Goal: Contribute content

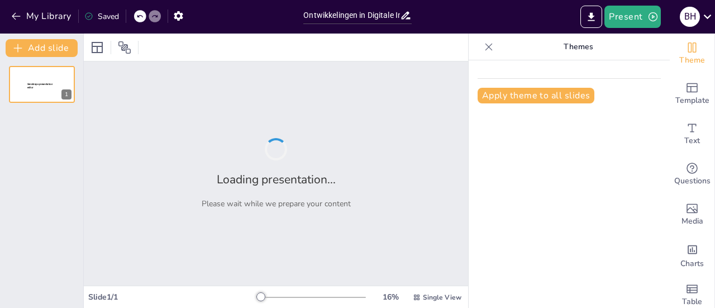
type input "Ontwikkelingen in Digitale Innovatie: Wat te Verwachten in de Komende Jaren"
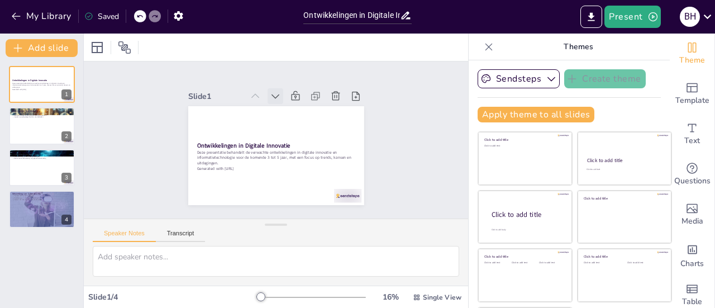
click at [285, 96] on icon at bounding box center [289, 99] width 8 height 6
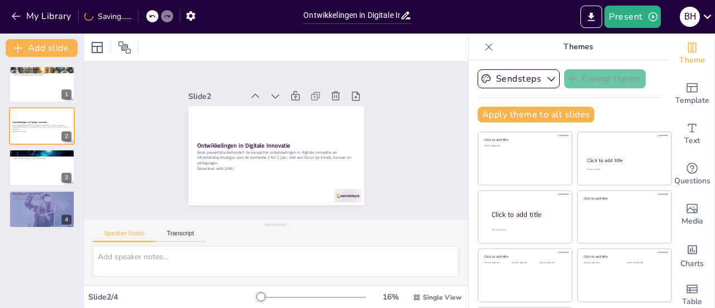
click at [280, 94] on icon at bounding box center [284, 97] width 8 height 6
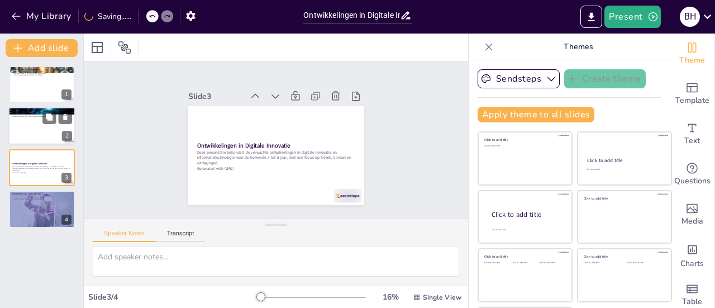
click at [40, 126] on div at bounding box center [41, 126] width 67 height 38
type textarea "De flexibiliteit die cloud computing biedt, stelt bedrijven in staat om hun IT-…"
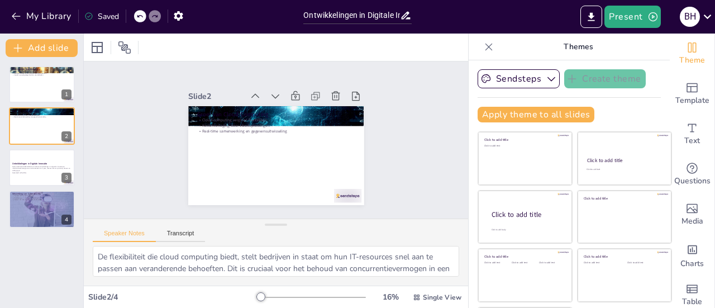
scroll to position [50, 0]
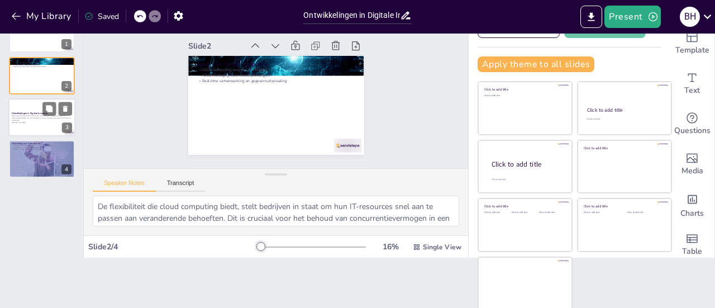
click at [38, 127] on div at bounding box center [41, 117] width 67 height 38
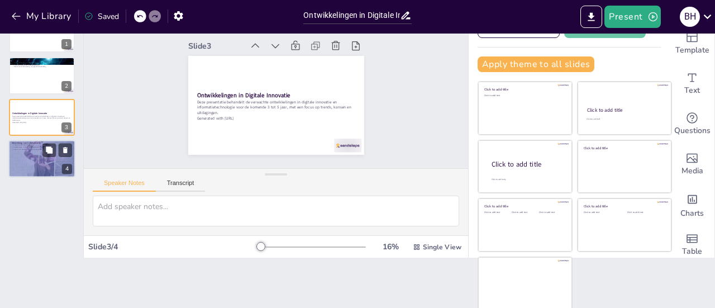
click at [31, 156] on div at bounding box center [41, 158] width 67 height 45
type textarea "Cyberdreigingen worden steeds geavanceerder, wat betekent dat bedrijven proacti…"
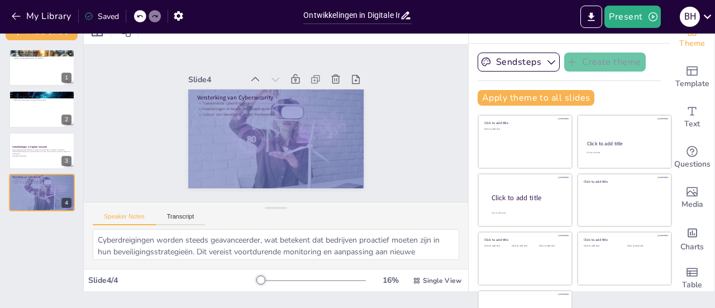
scroll to position [0, 0]
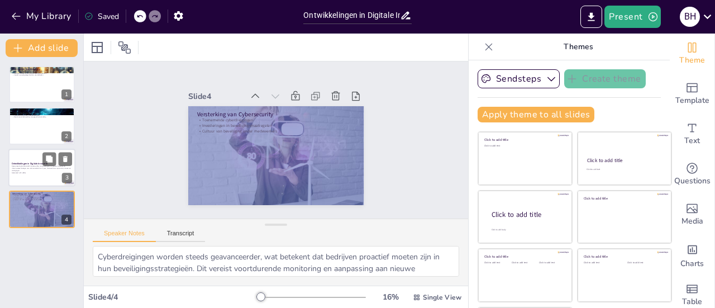
click at [37, 175] on div at bounding box center [41, 168] width 67 height 38
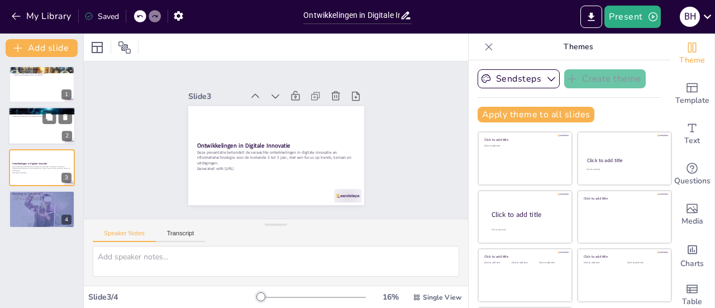
click at [47, 132] on div at bounding box center [41, 126] width 67 height 38
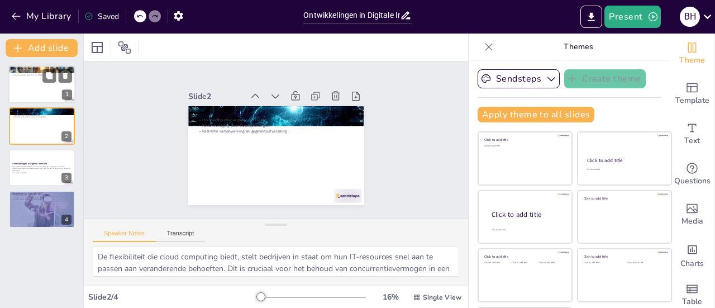
click at [36, 91] on div at bounding box center [41, 84] width 67 height 38
type textarea "Automatisering stelt bedrijven in staat om repetitieve taken sneller en nauwkeu…"
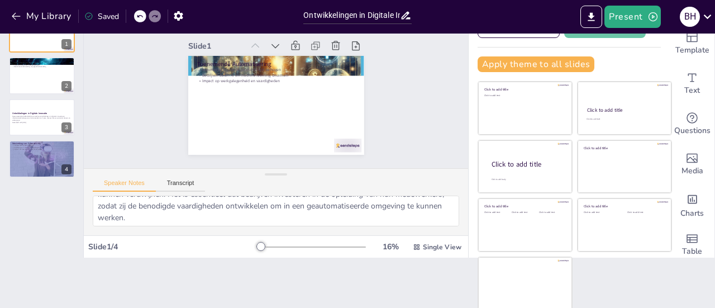
scroll to position [120, 0]
click at [35, 118] on p "Deze presentatie behandelt de verwachte ontwikkelingen in digitale innovatie en…" at bounding box center [42, 118] width 60 height 6
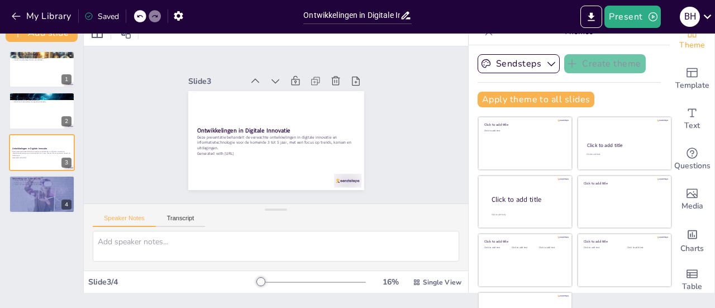
scroll to position [0, 0]
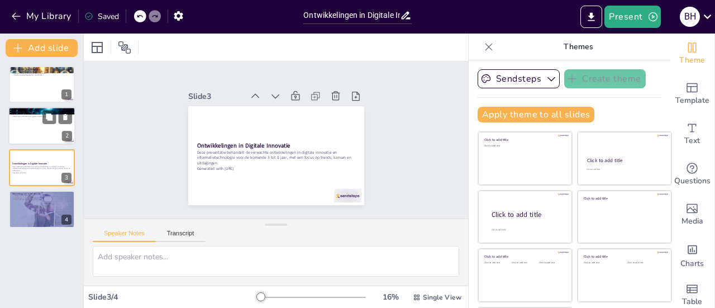
click at [31, 130] on div at bounding box center [41, 126] width 67 height 38
type textarea "De flexibiliteit die cloud computing biedt, stelt bedrijven in staat om hun IT-…"
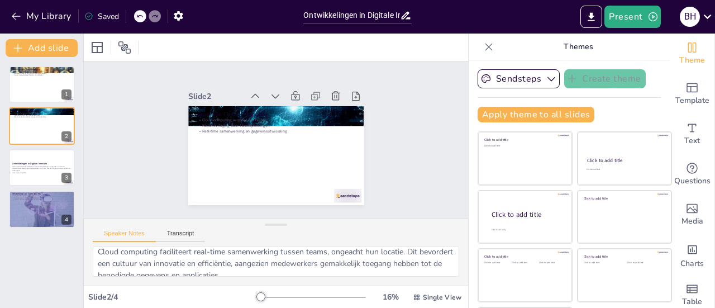
scroll to position [84, 0]
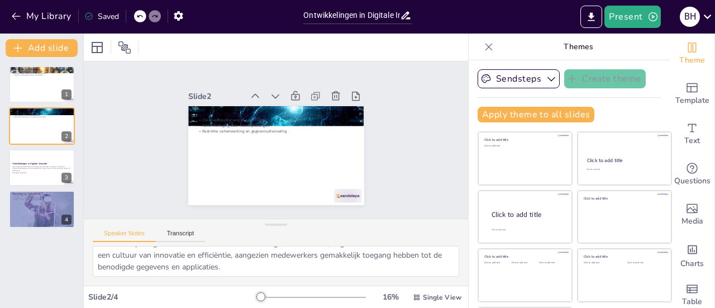
click at [483, 48] on icon at bounding box center [488, 46] width 11 height 11
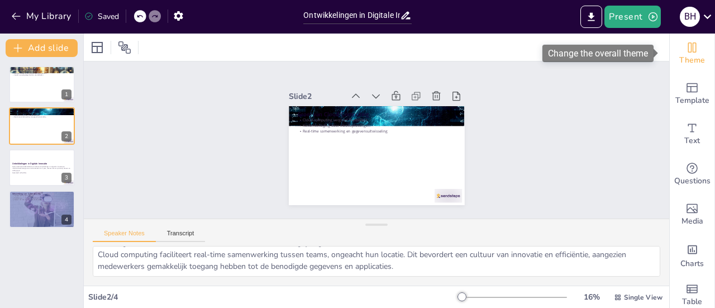
click at [685, 47] on icon "Change the overall theme" at bounding box center [691, 47] width 13 height 13
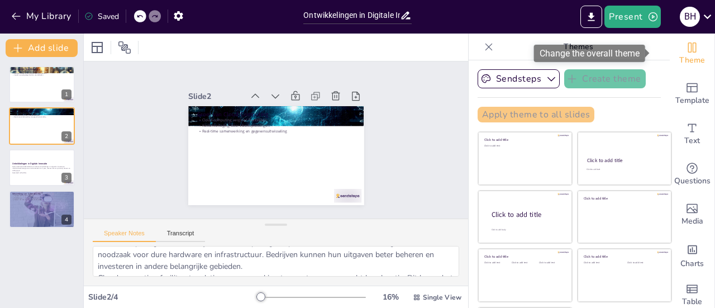
scroll to position [84, 0]
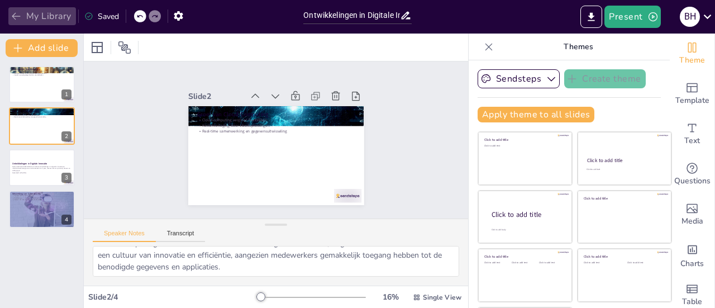
click at [11, 16] on icon "button" at bounding box center [16, 16] width 11 height 11
